Goal: Task Accomplishment & Management: Manage account settings

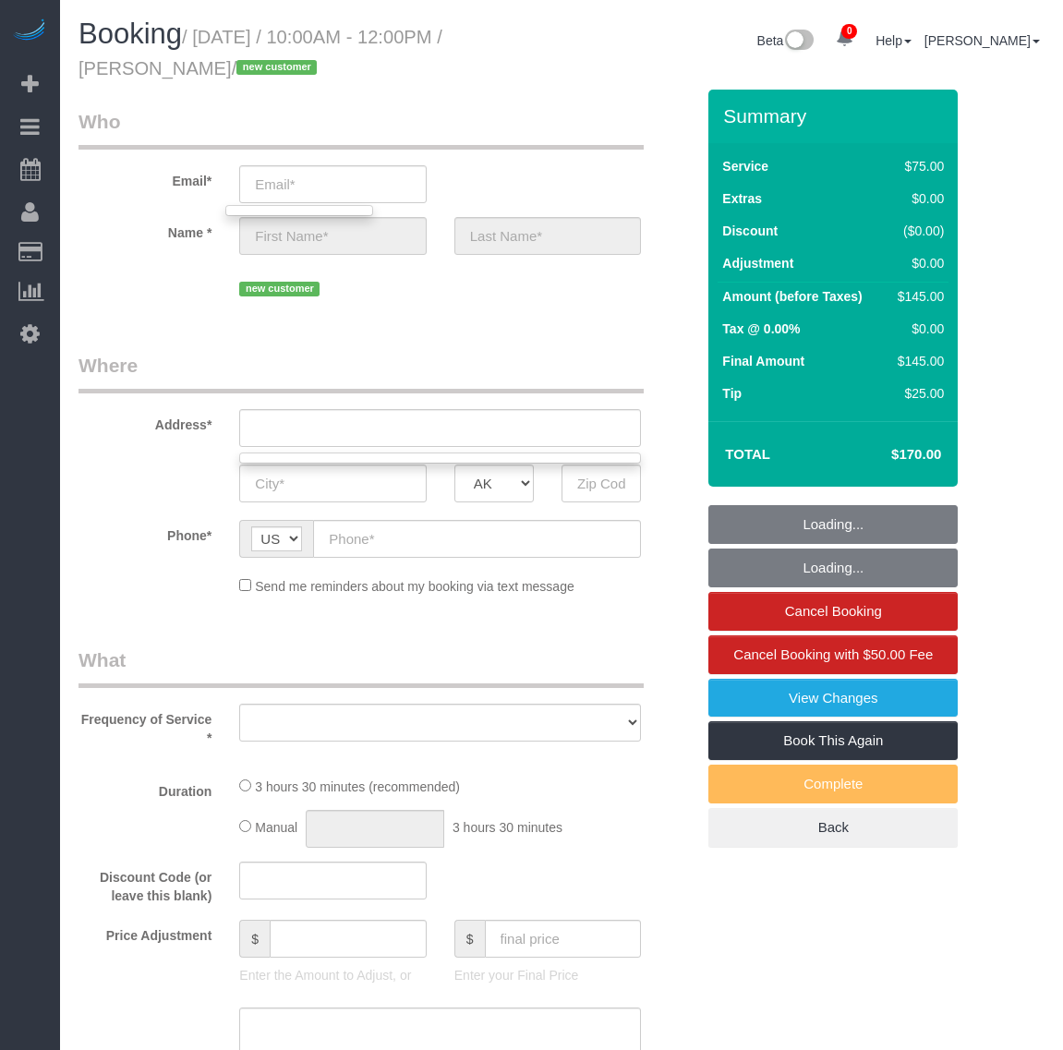
select select "object:27790"
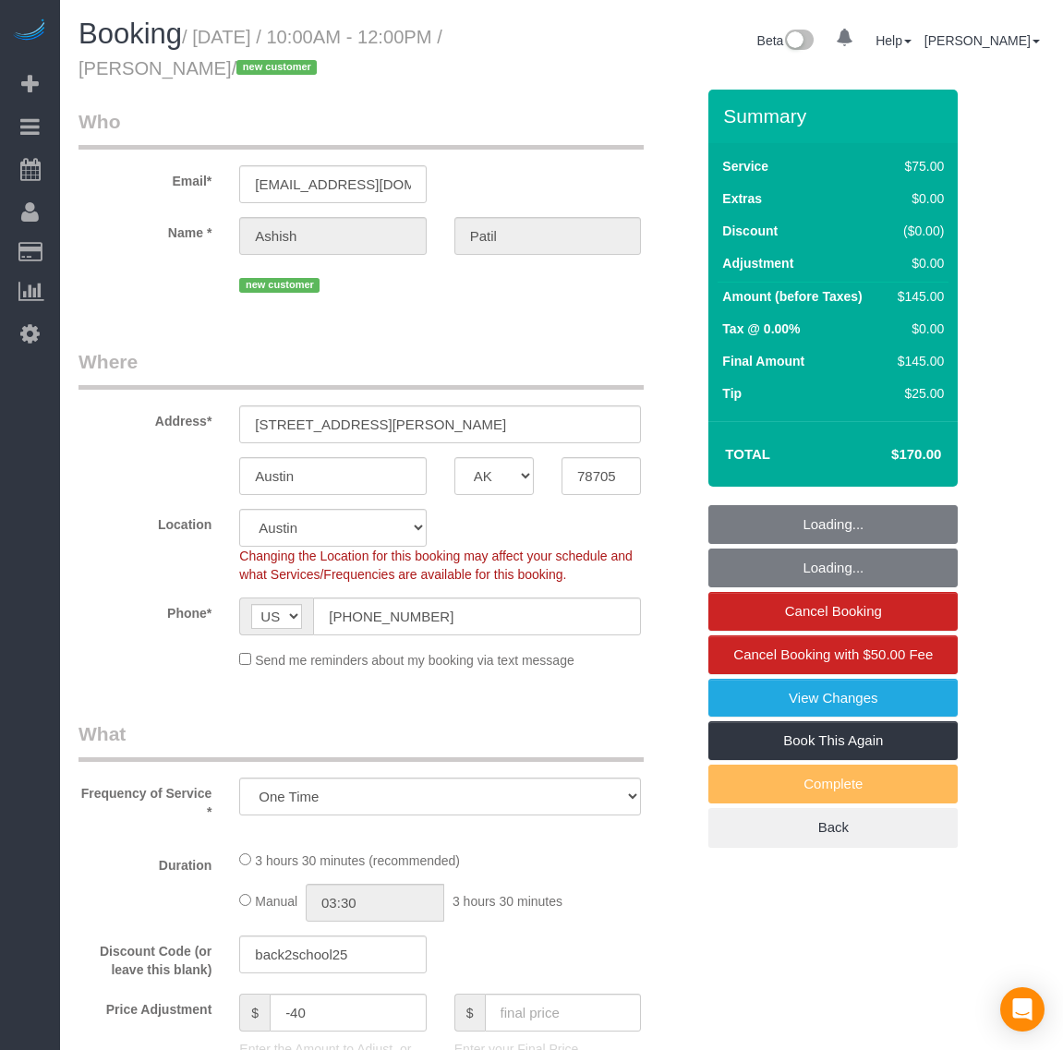
select select "[GEOGRAPHIC_DATA]"
select select "number:2"
select select "number:42"
select select "1001"
select select "2"
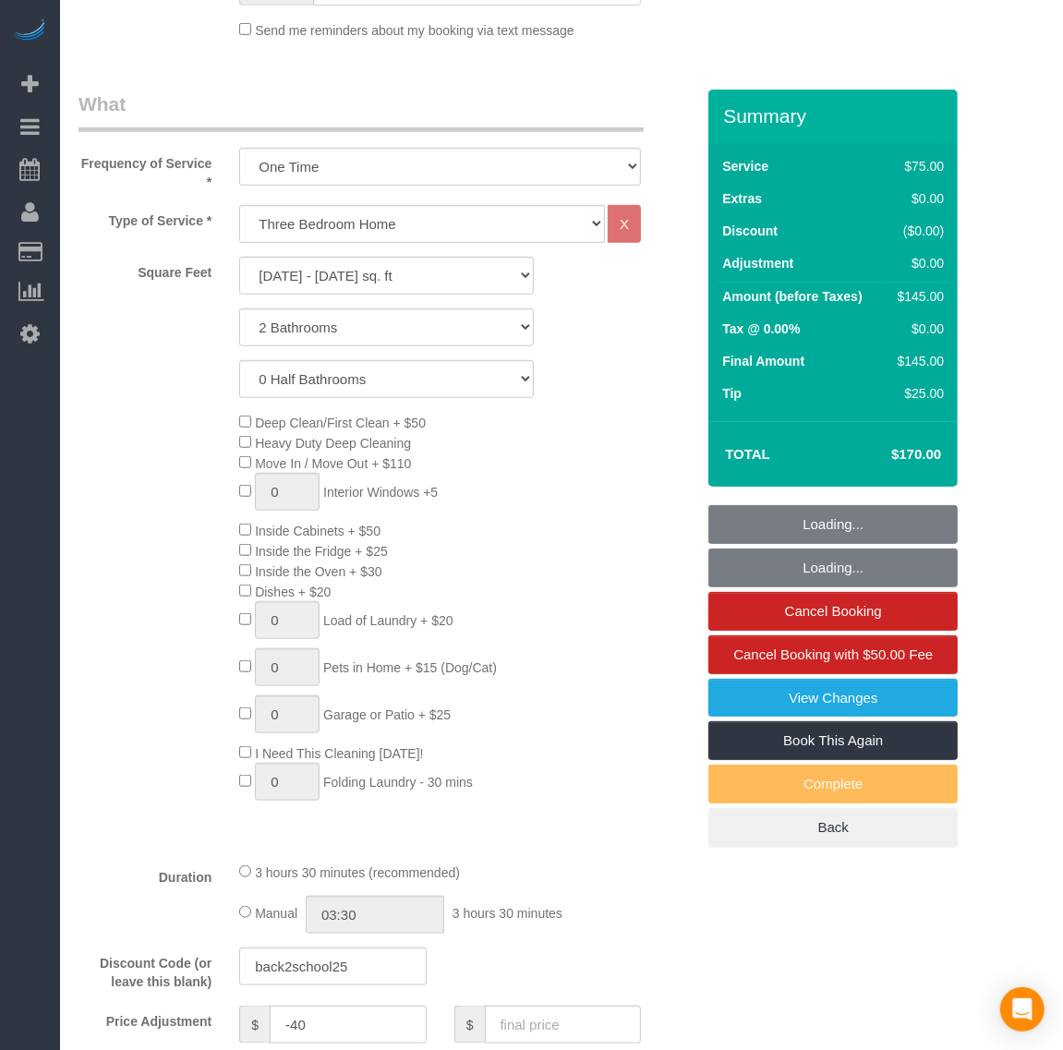
select select "object:29410"
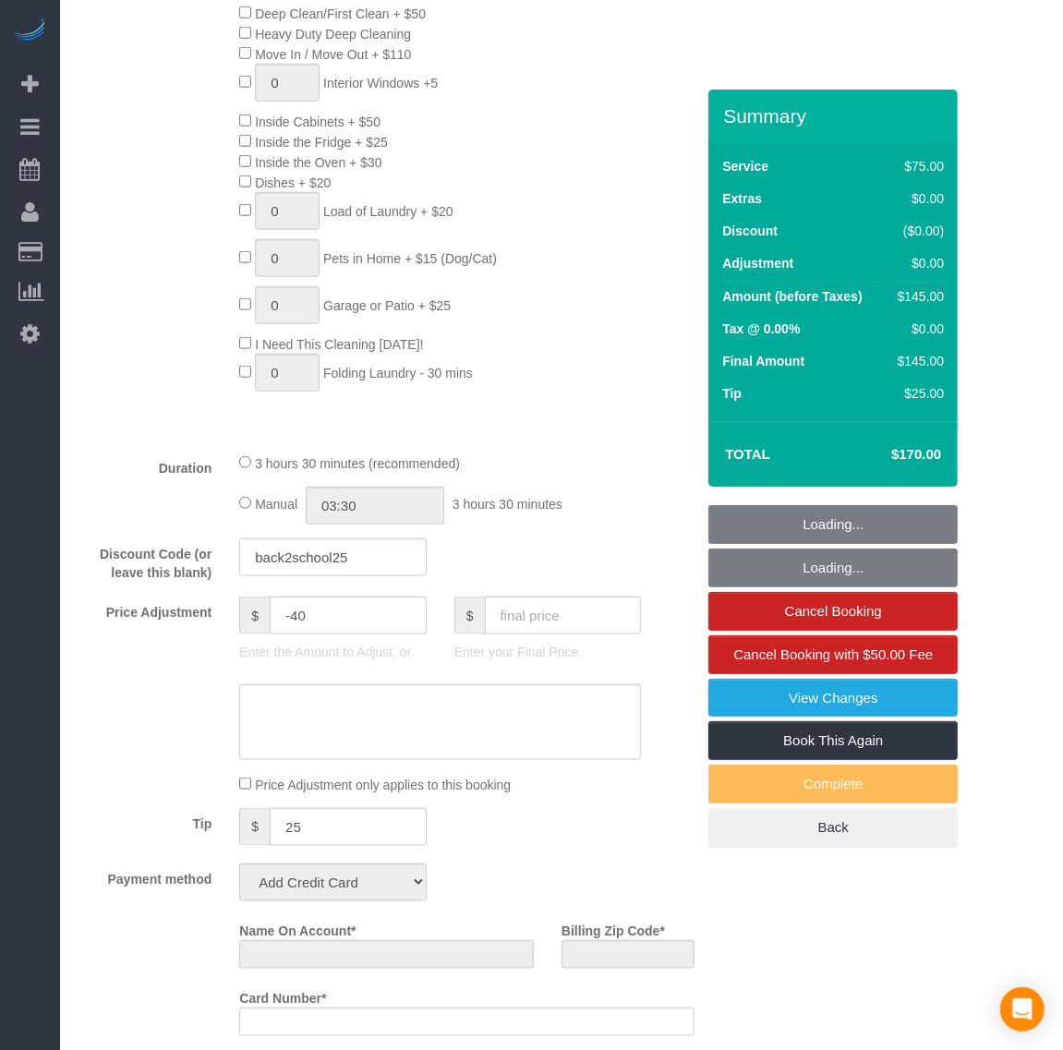
select select "string:fspay-41b4afe3-1d19-4ca4-b1d9-03ebdd5289b7"
select select "spot643"
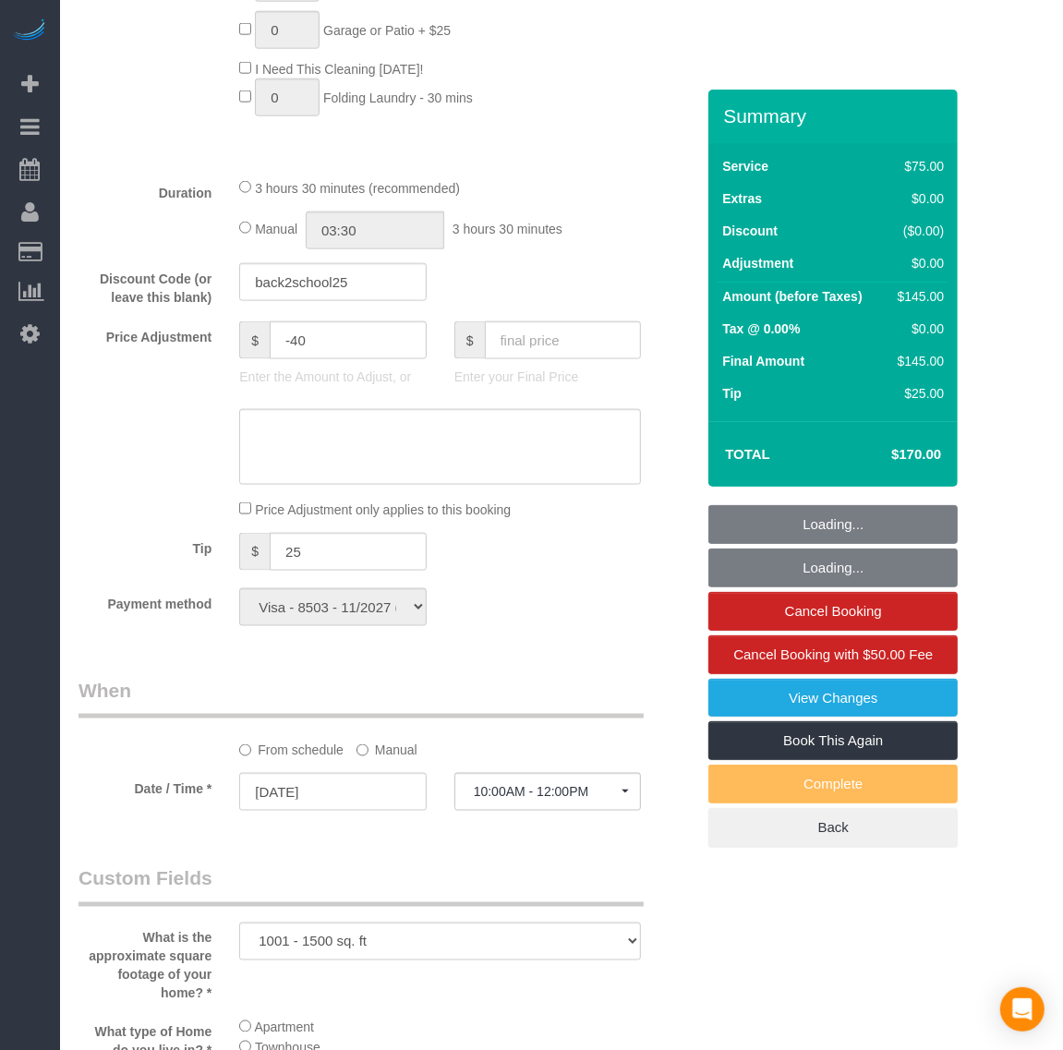
select select "1001"
select select "2"
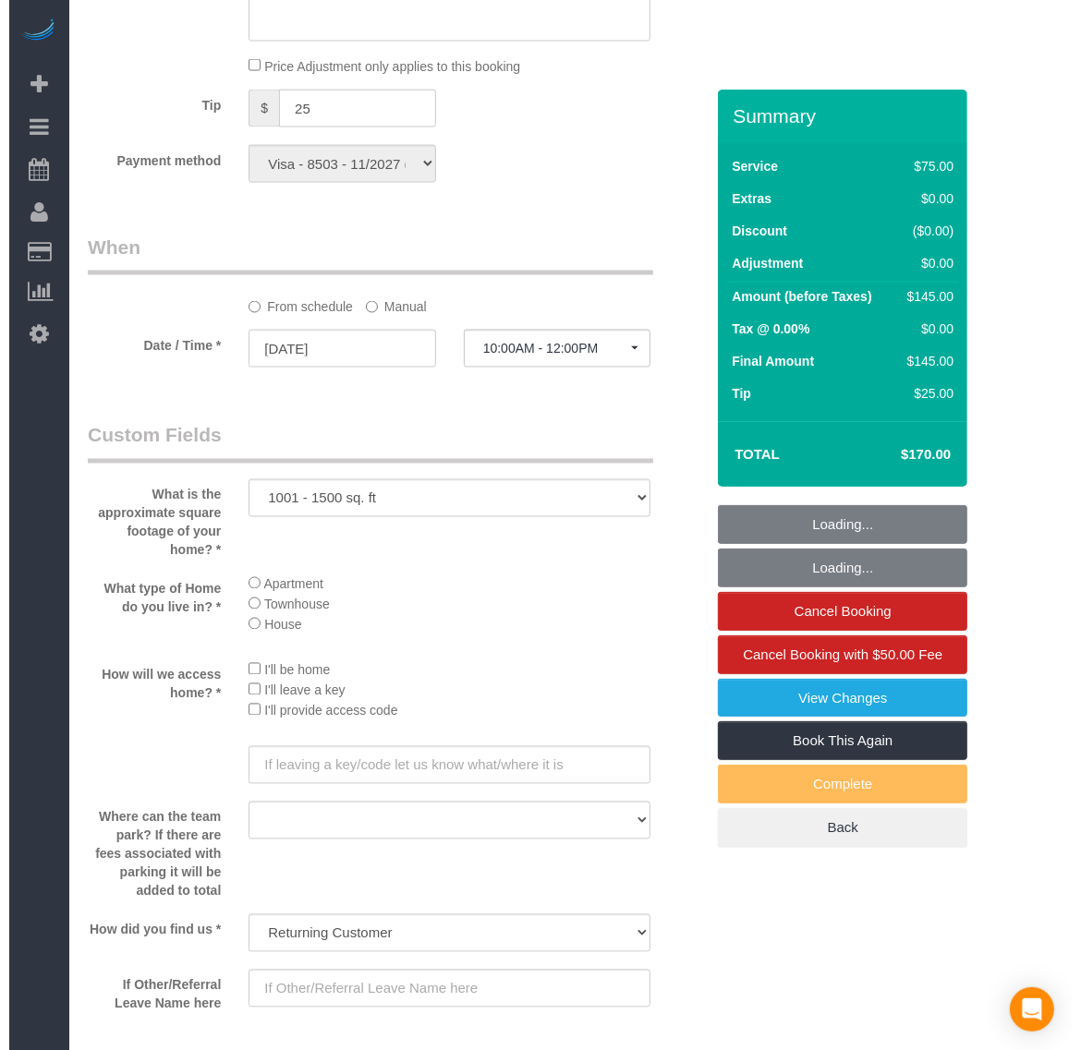
scroll to position [2078, 0]
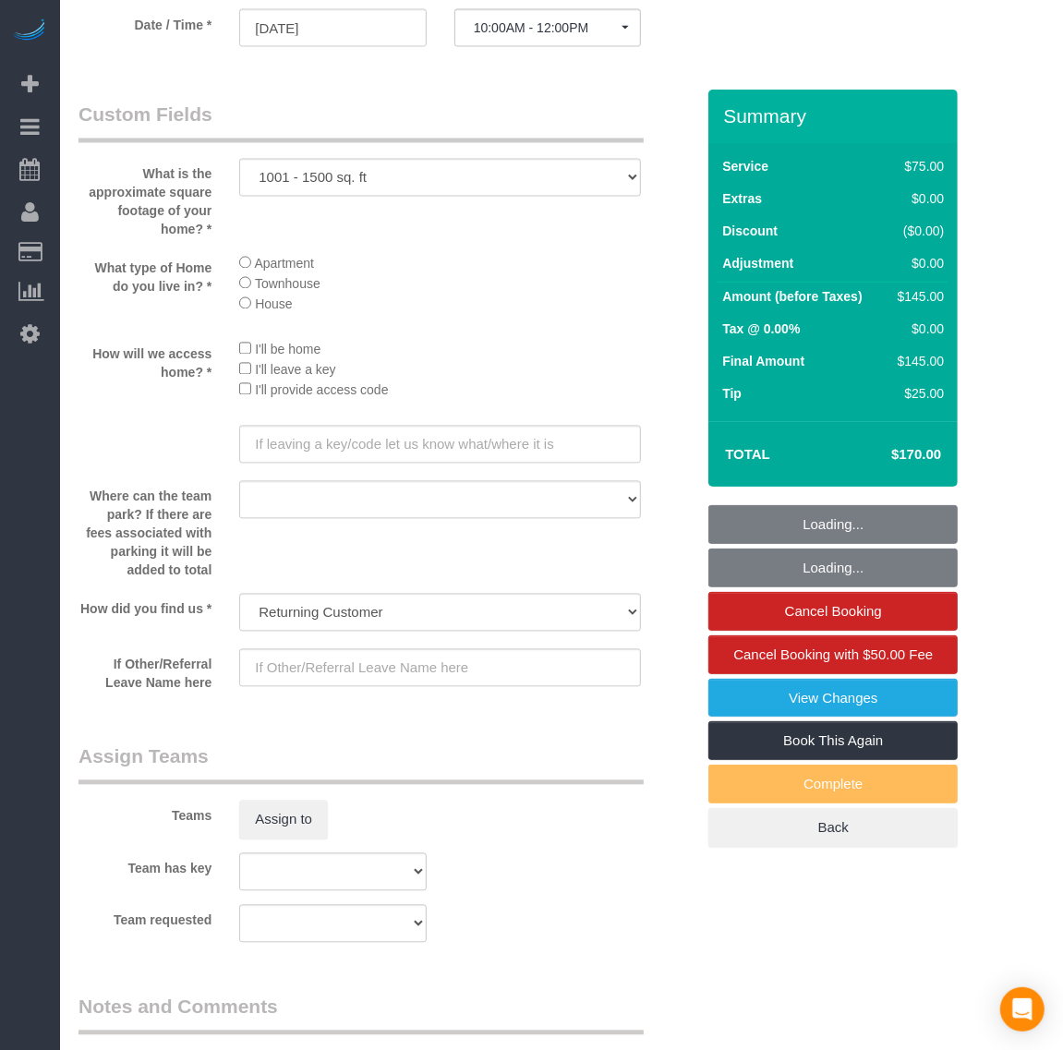
click at [297, 799] on div "Teams Assign to" at bounding box center [387, 791] width 644 height 96
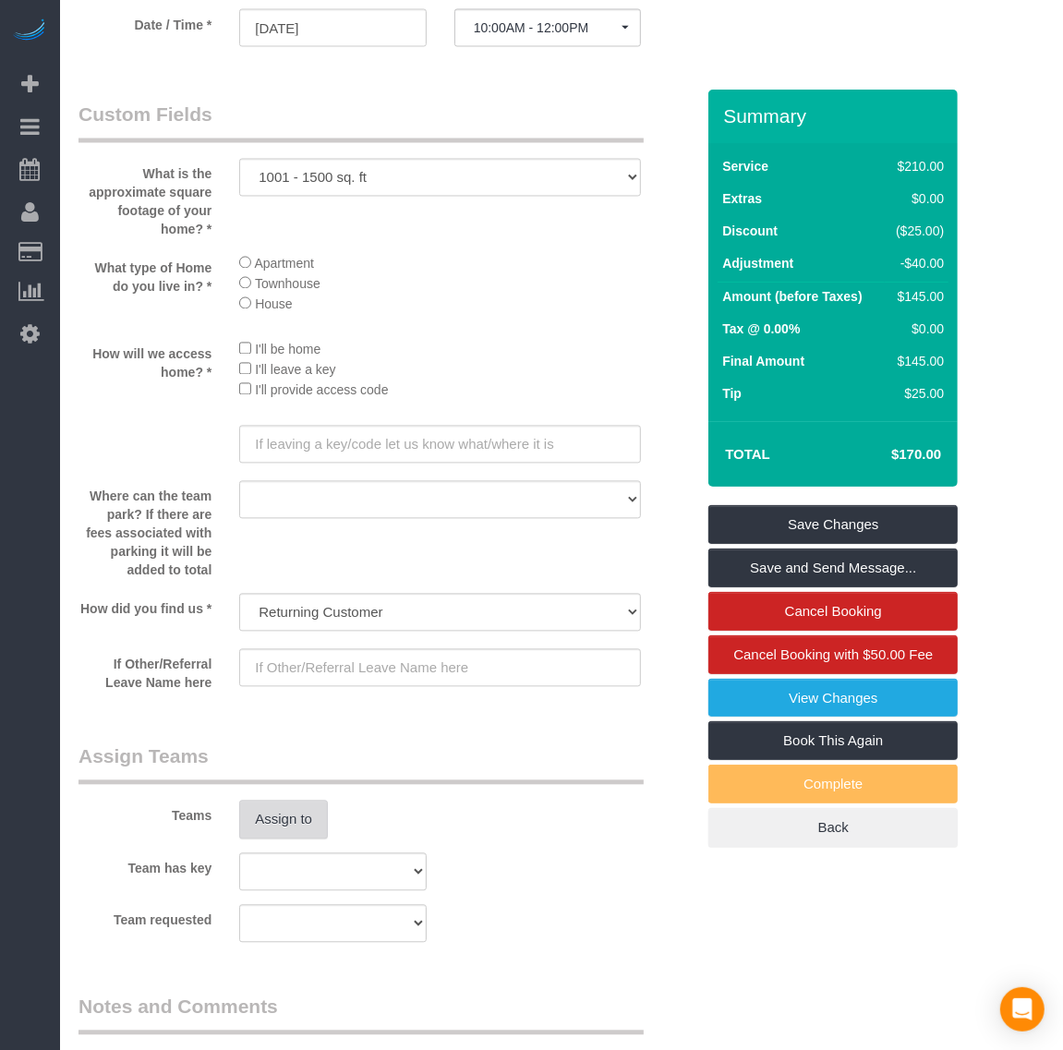
click at [294, 828] on button "Assign to" at bounding box center [283, 820] width 89 height 39
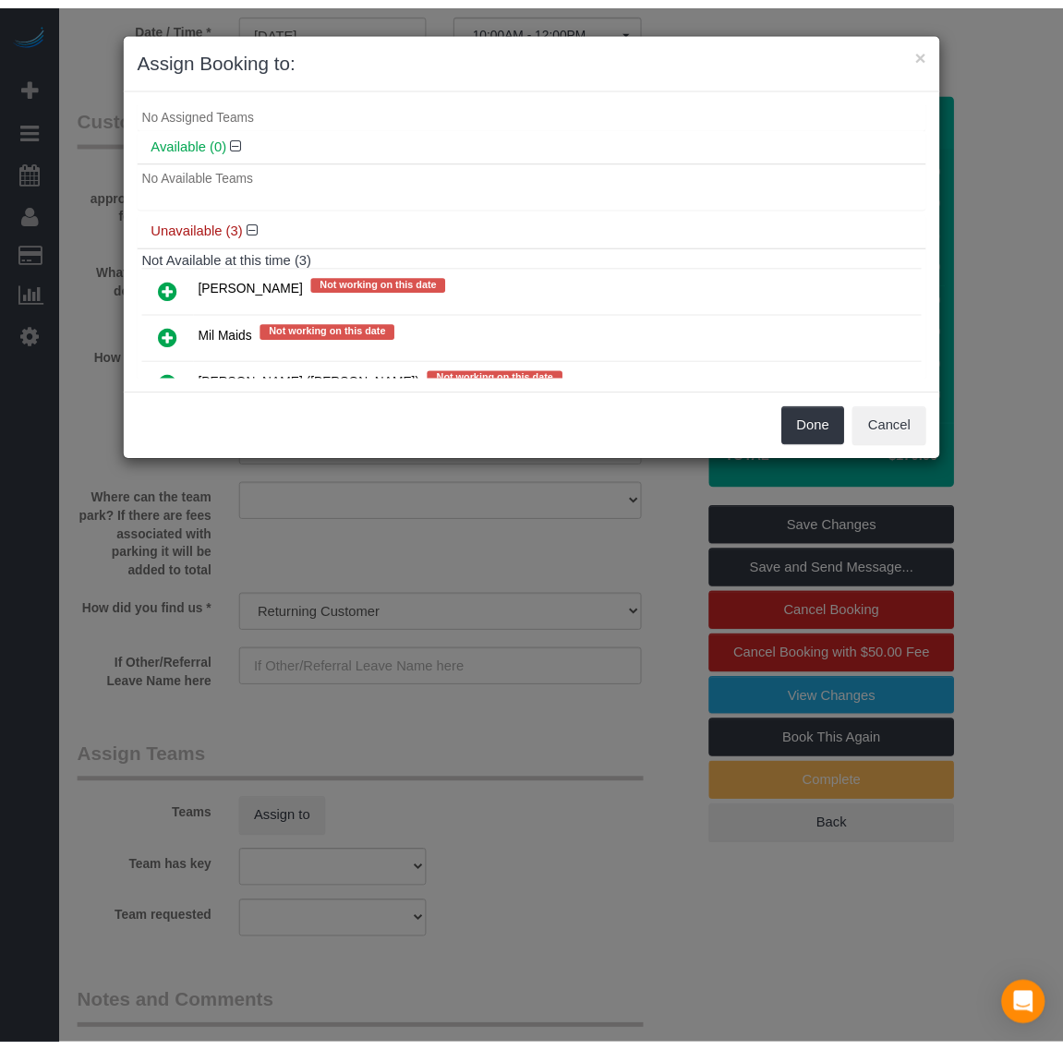
scroll to position [0, 0]
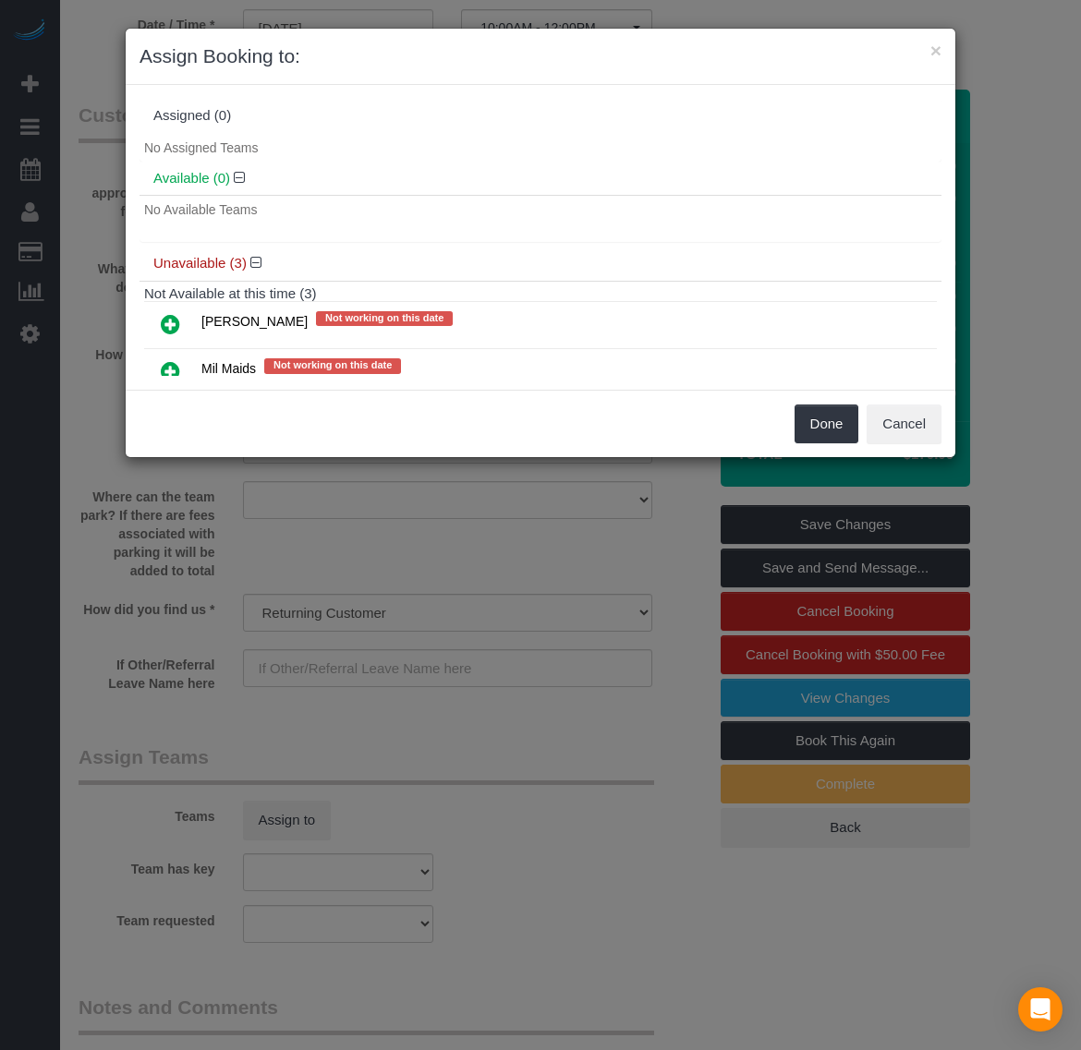
click at [171, 324] on icon at bounding box center [170, 324] width 19 height 22
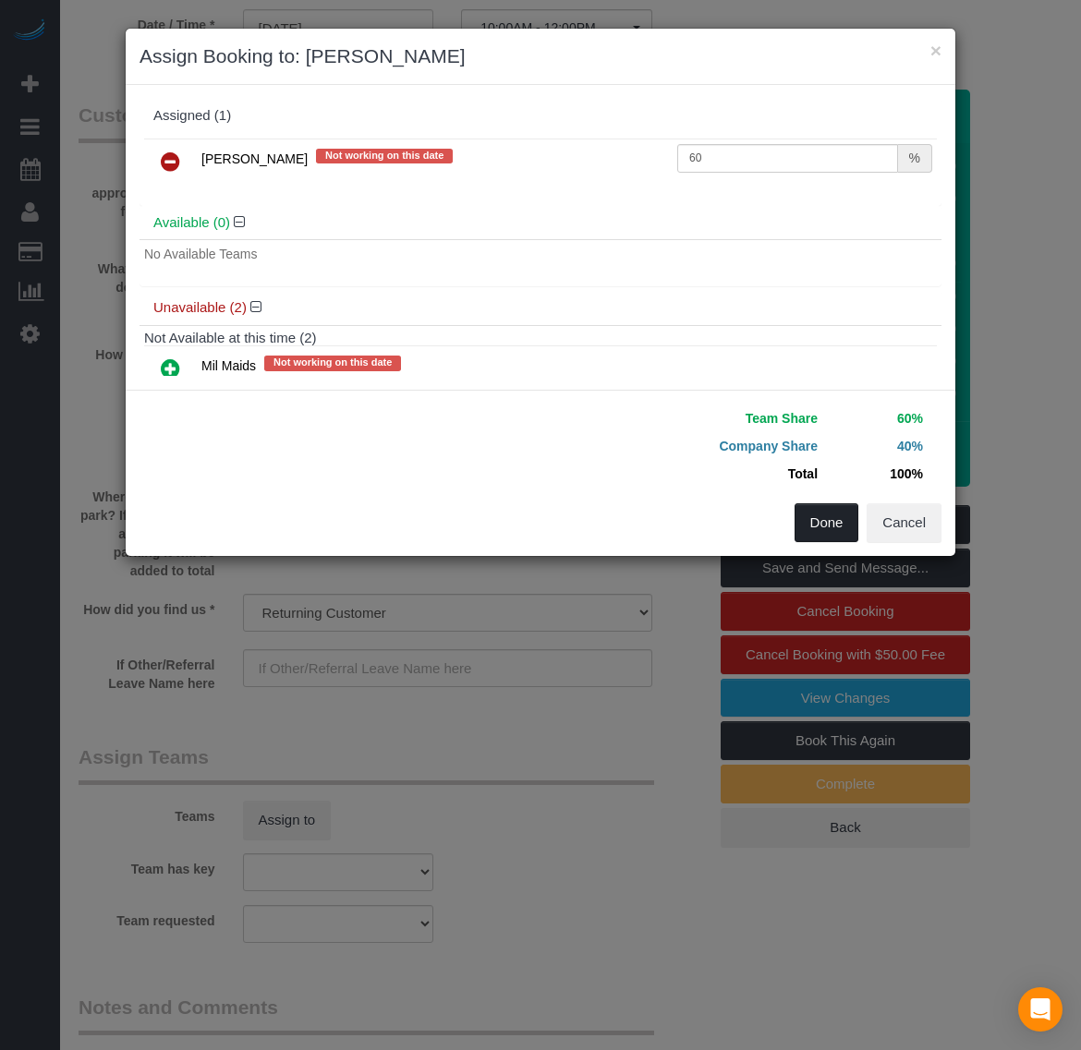
click at [833, 511] on button "Done" at bounding box center [826, 522] width 65 height 39
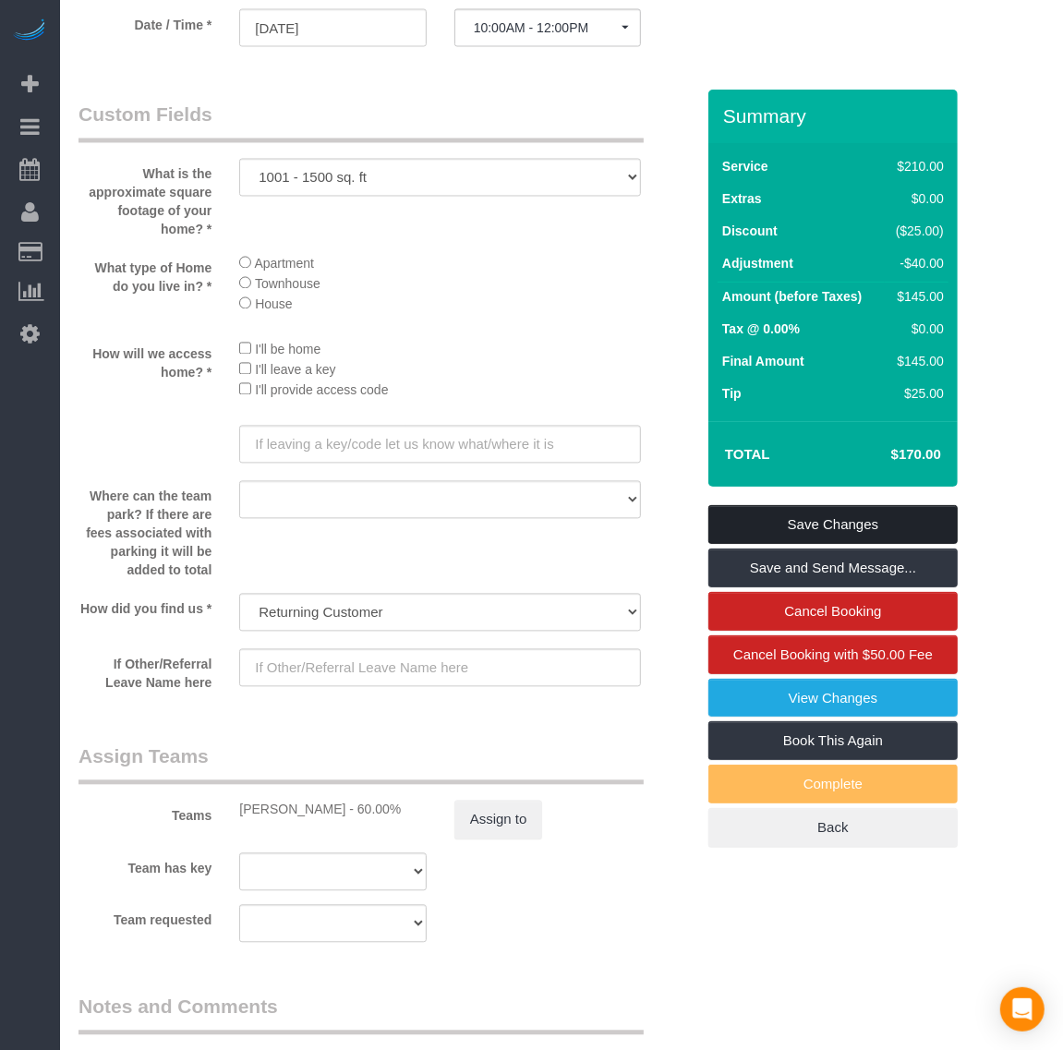
click at [825, 520] on link "Save Changes" at bounding box center [832, 524] width 249 height 39
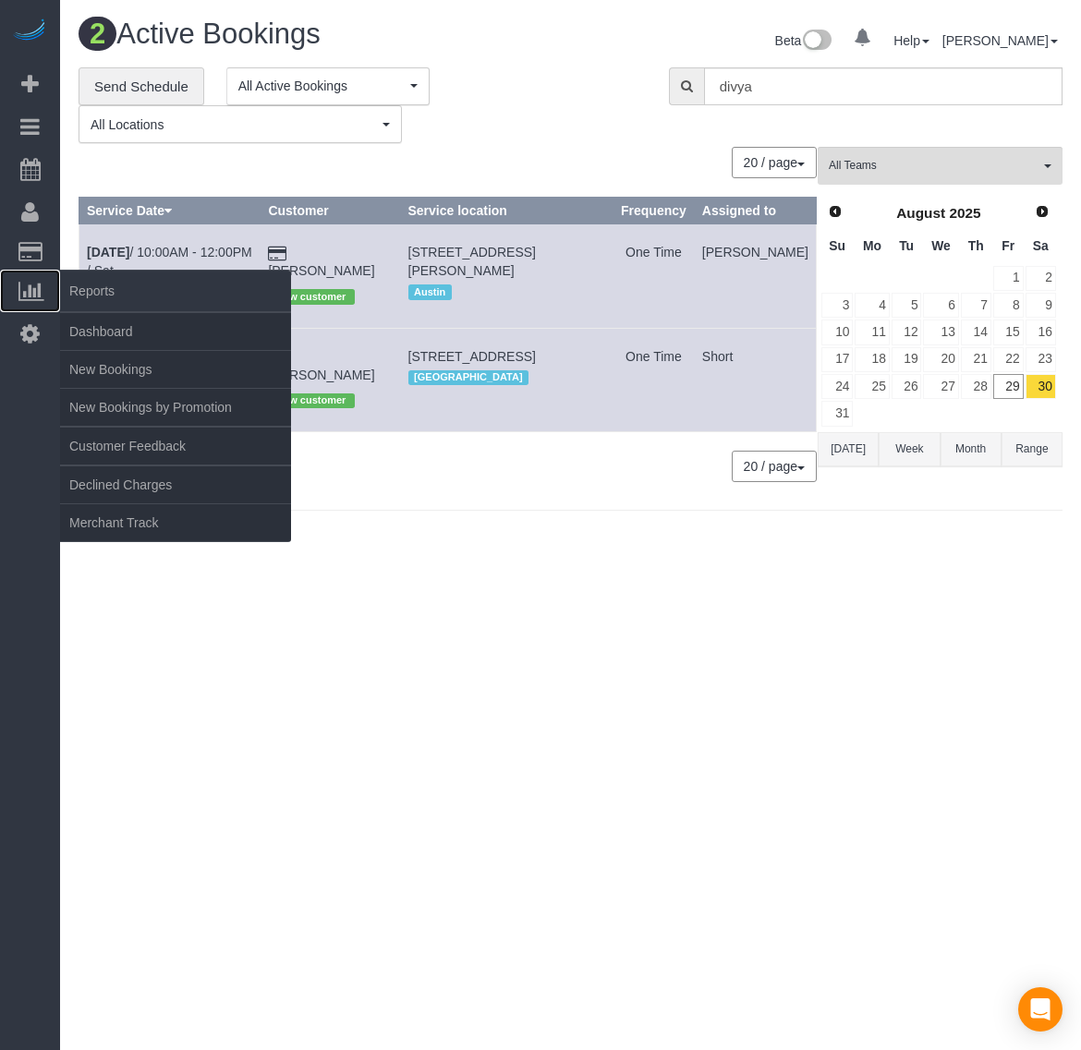
drag, startPoint x: 76, startPoint y: 271, endPoint x: 66, endPoint y: 265, distance: 10.8
click at [76, 271] on span "Reports" at bounding box center [175, 291] width 231 height 42
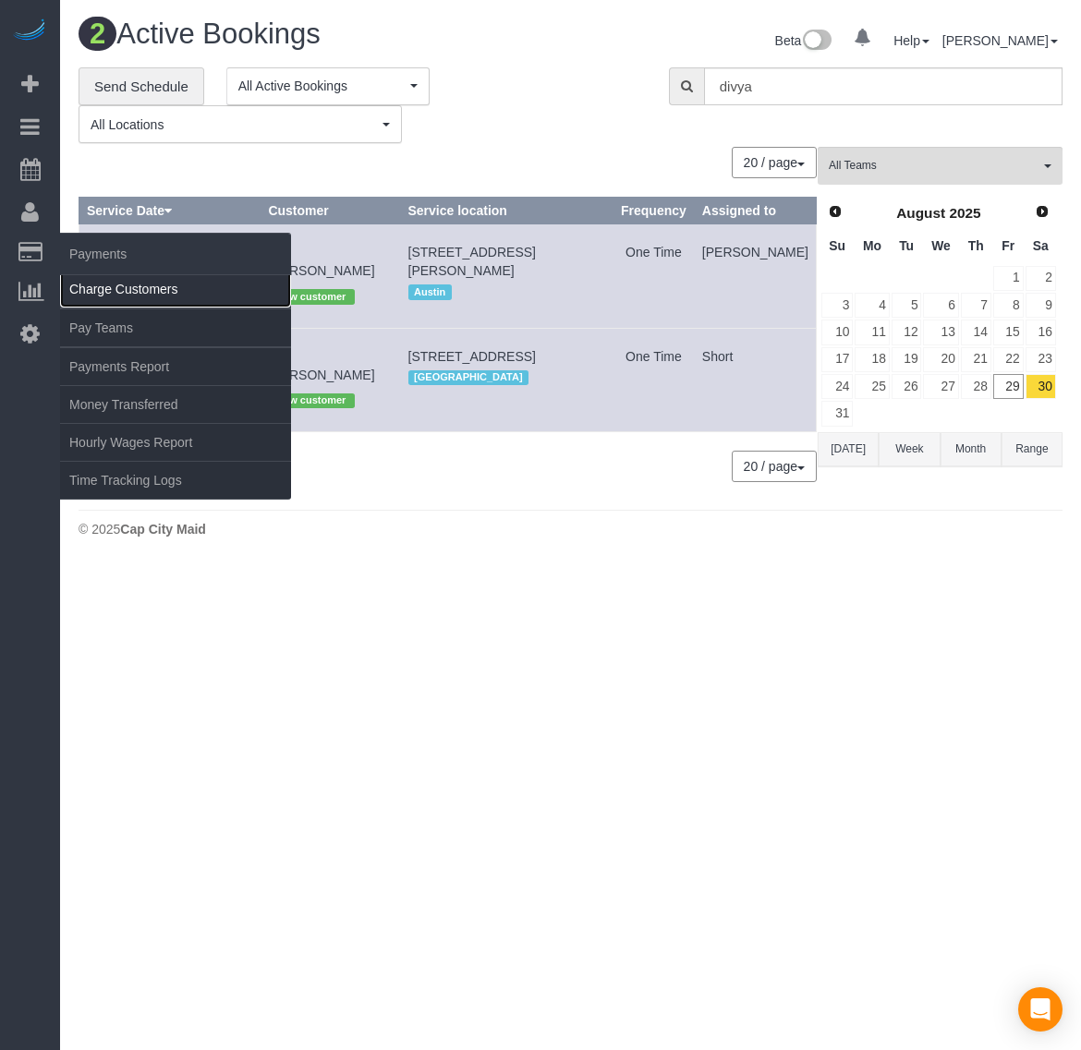
click at [93, 275] on link "Charge Customers" at bounding box center [175, 289] width 231 height 37
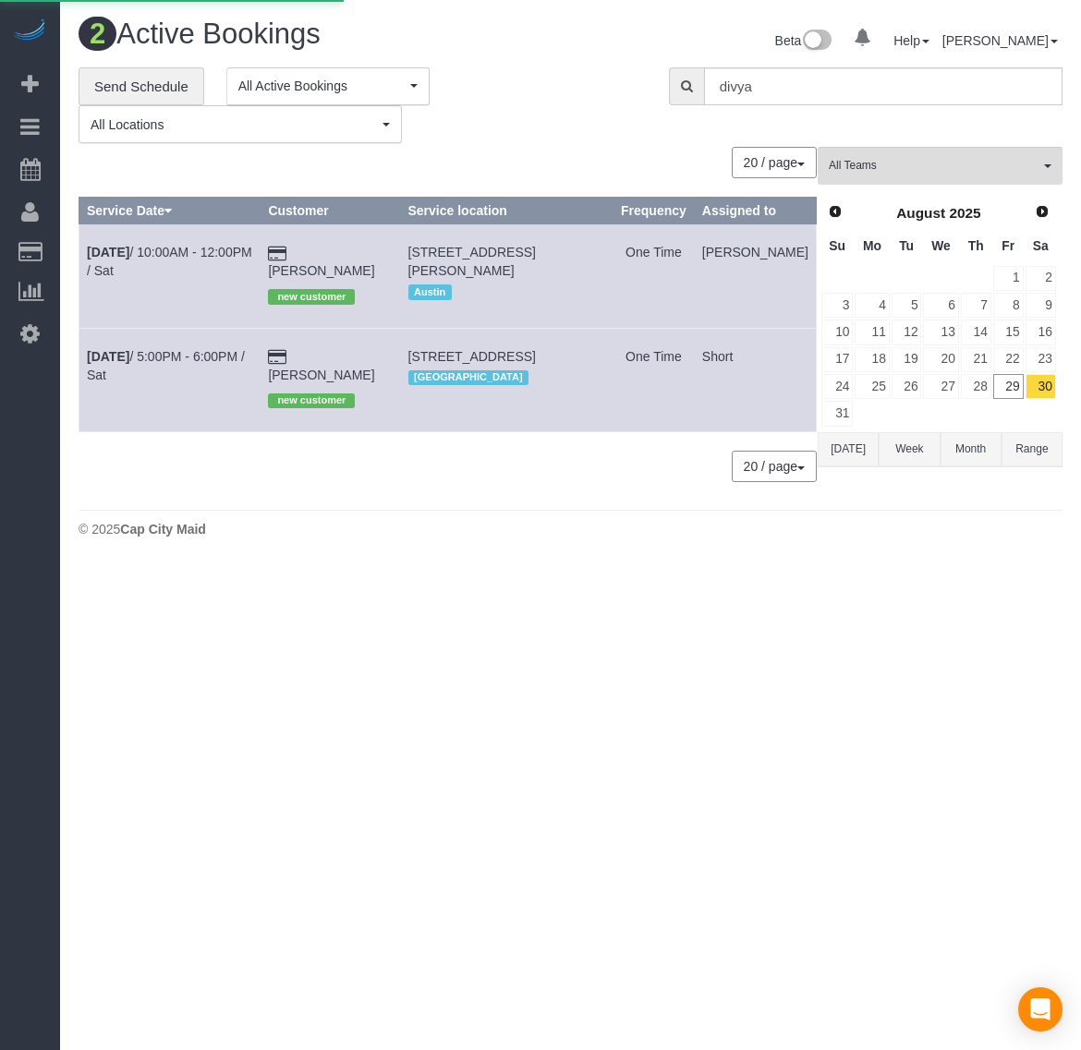
select select
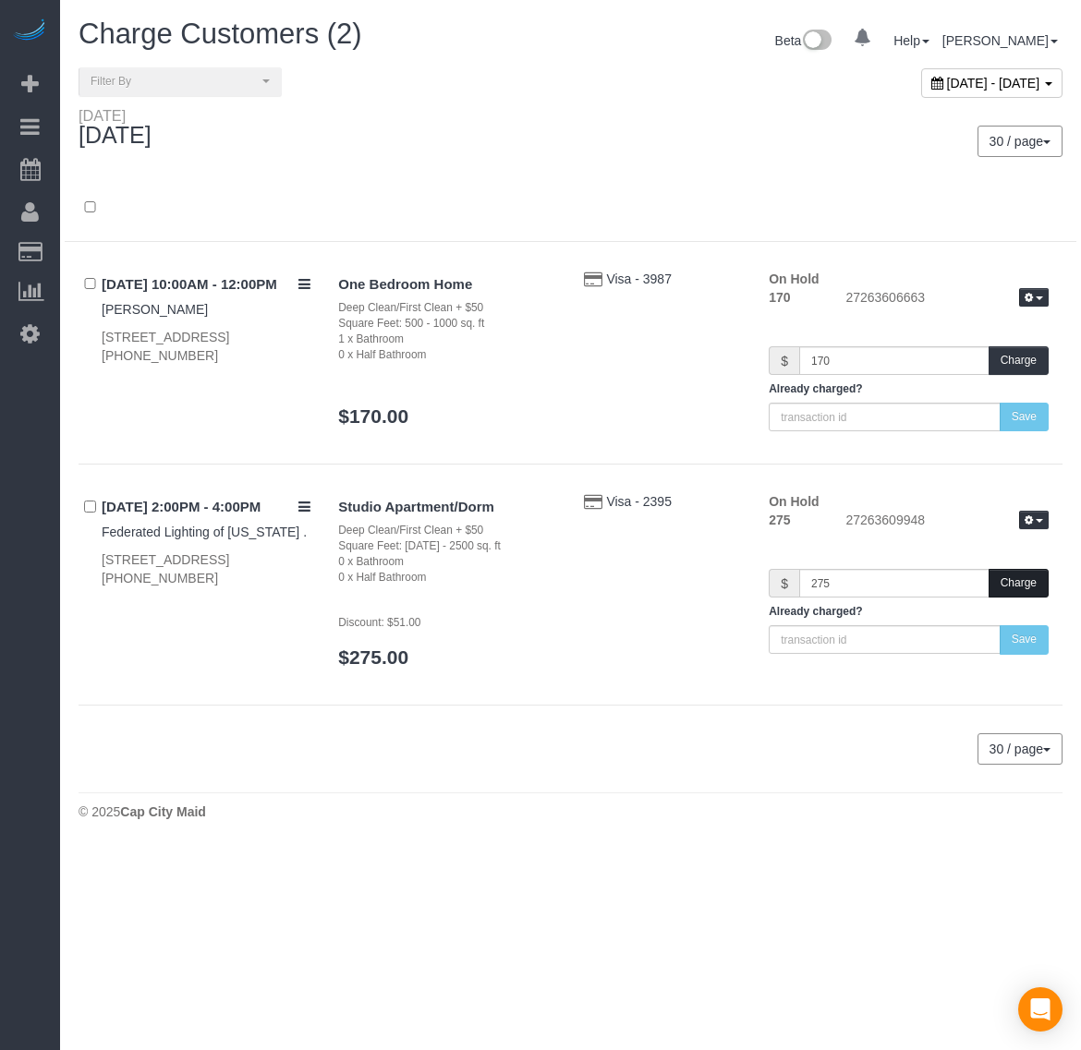
click at [1009, 574] on button "Charge" at bounding box center [1018, 583] width 60 height 29
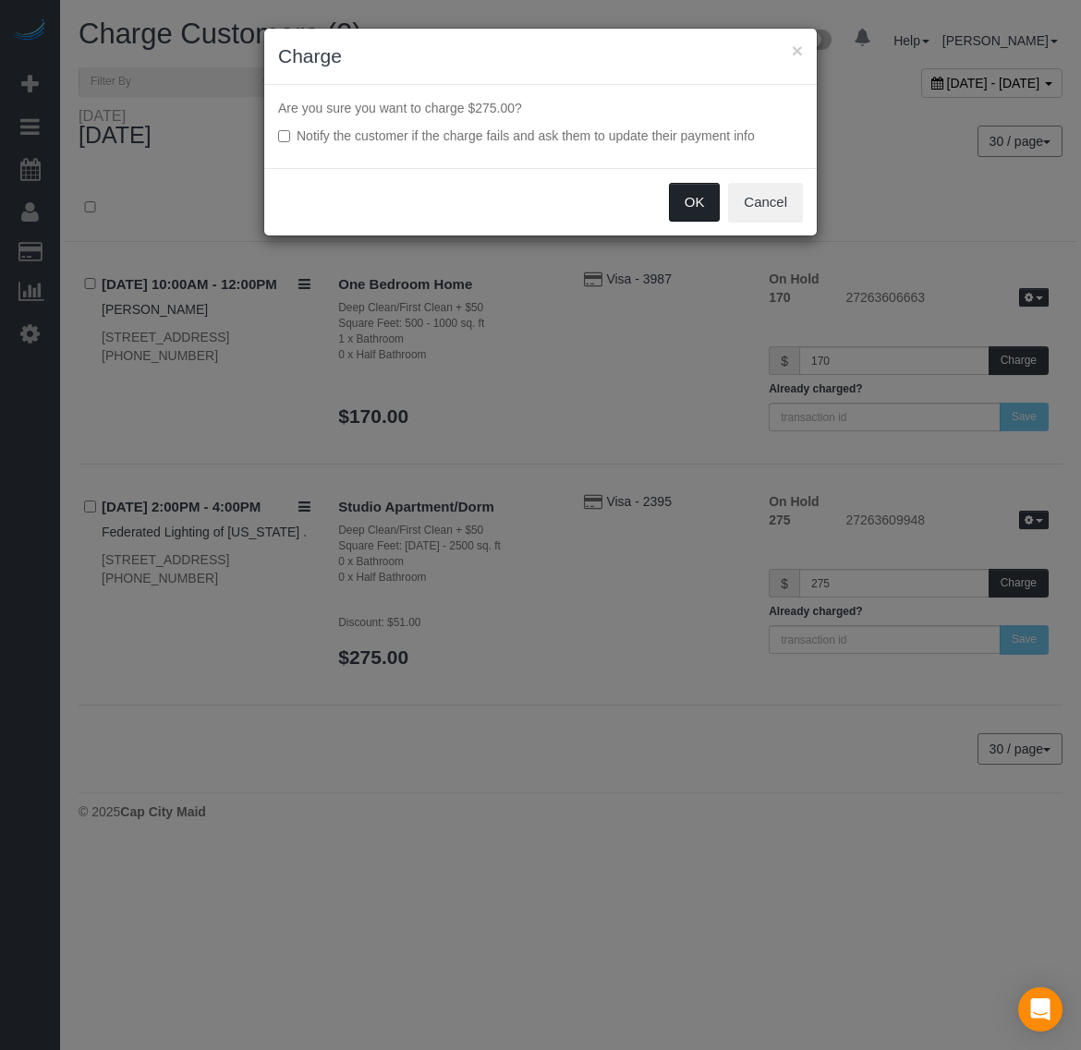
click at [688, 220] on button "OK" at bounding box center [695, 202] width 52 height 39
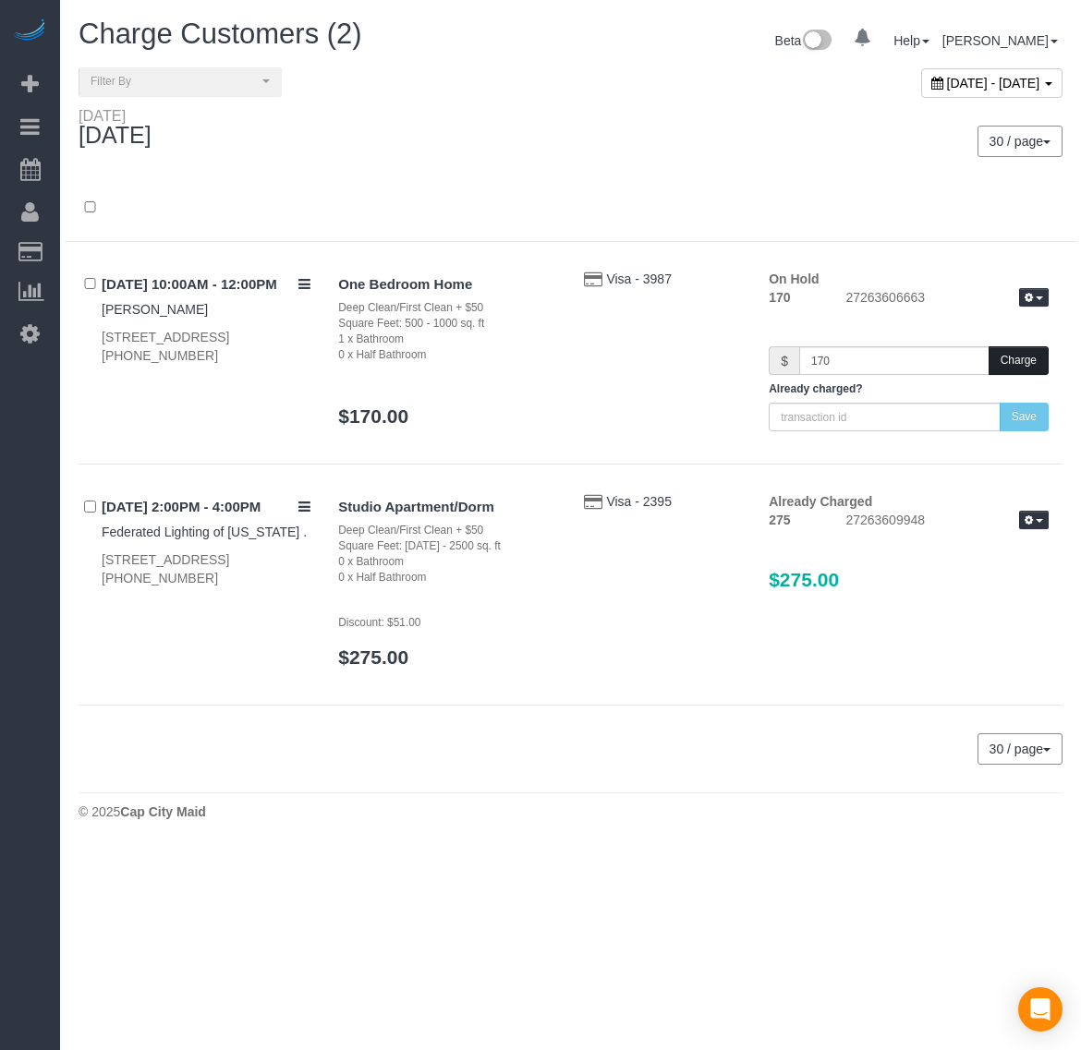
click at [1000, 363] on button "Charge" at bounding box center [1018, 360] width 60 height 29
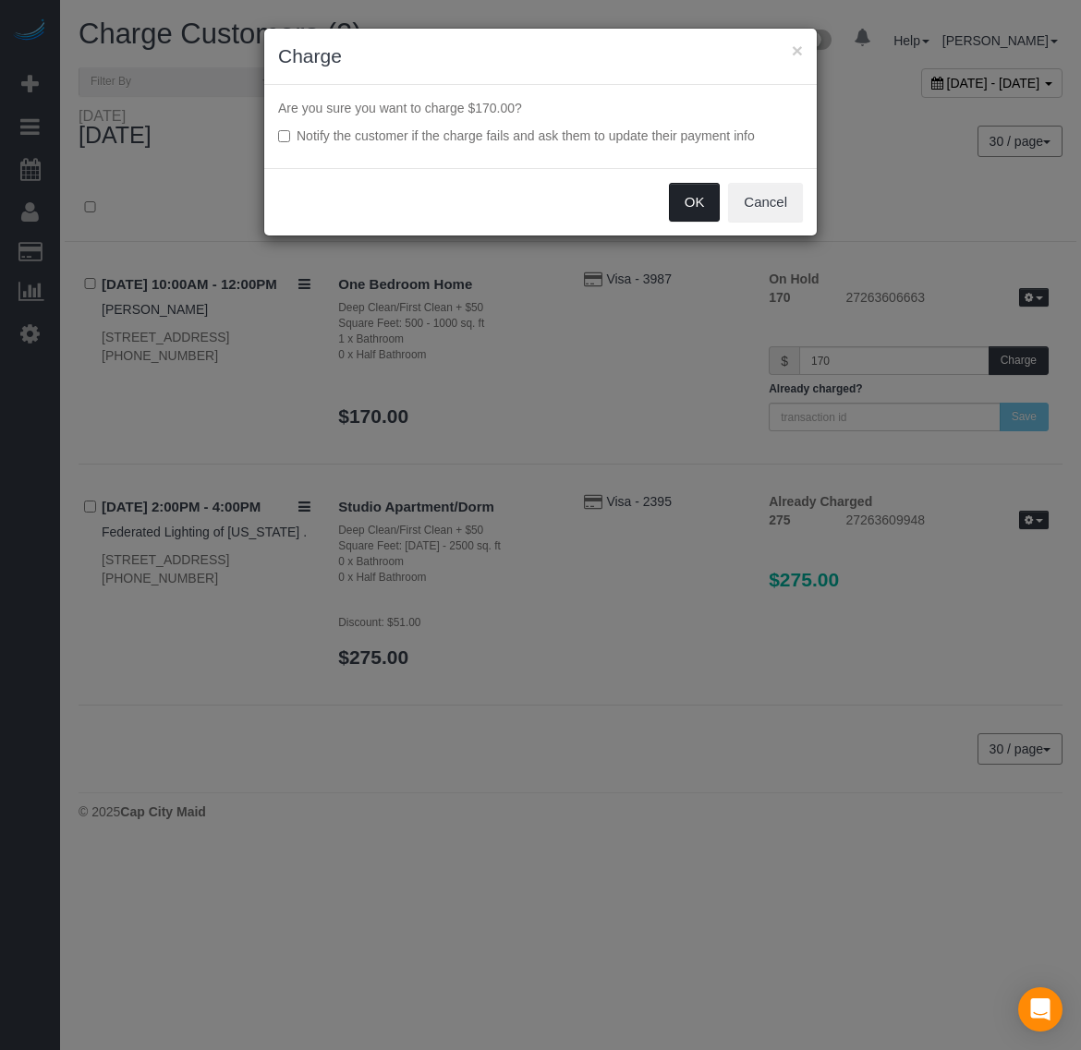
click at [690, 220] on button "OK" at bounding box center [695, 202] width 52 height 39
